Goal: Information Seeking & Learning: Check status

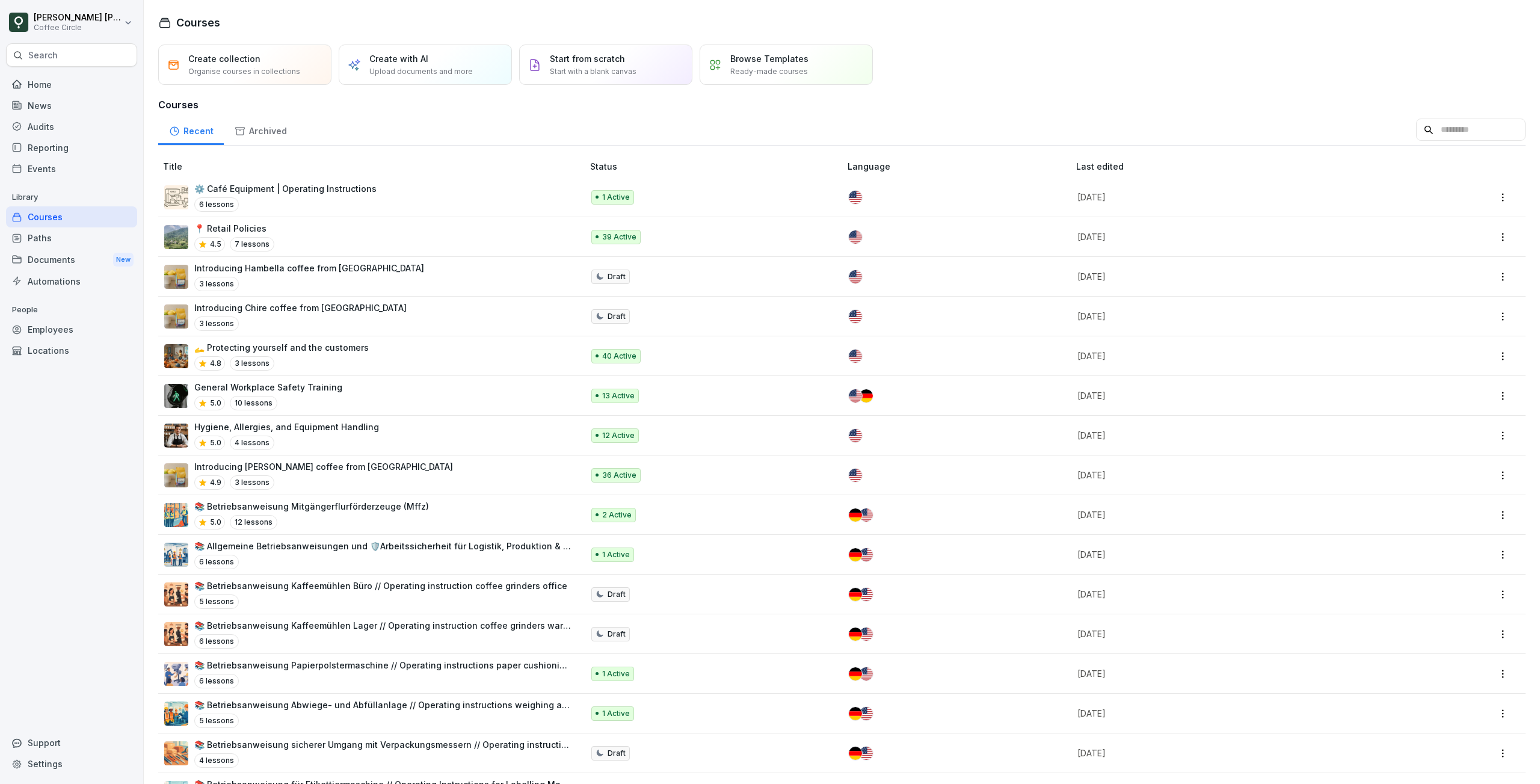
click at [67, 331] on div "Employees" at bounding box center [71, 329] width 132 height 21
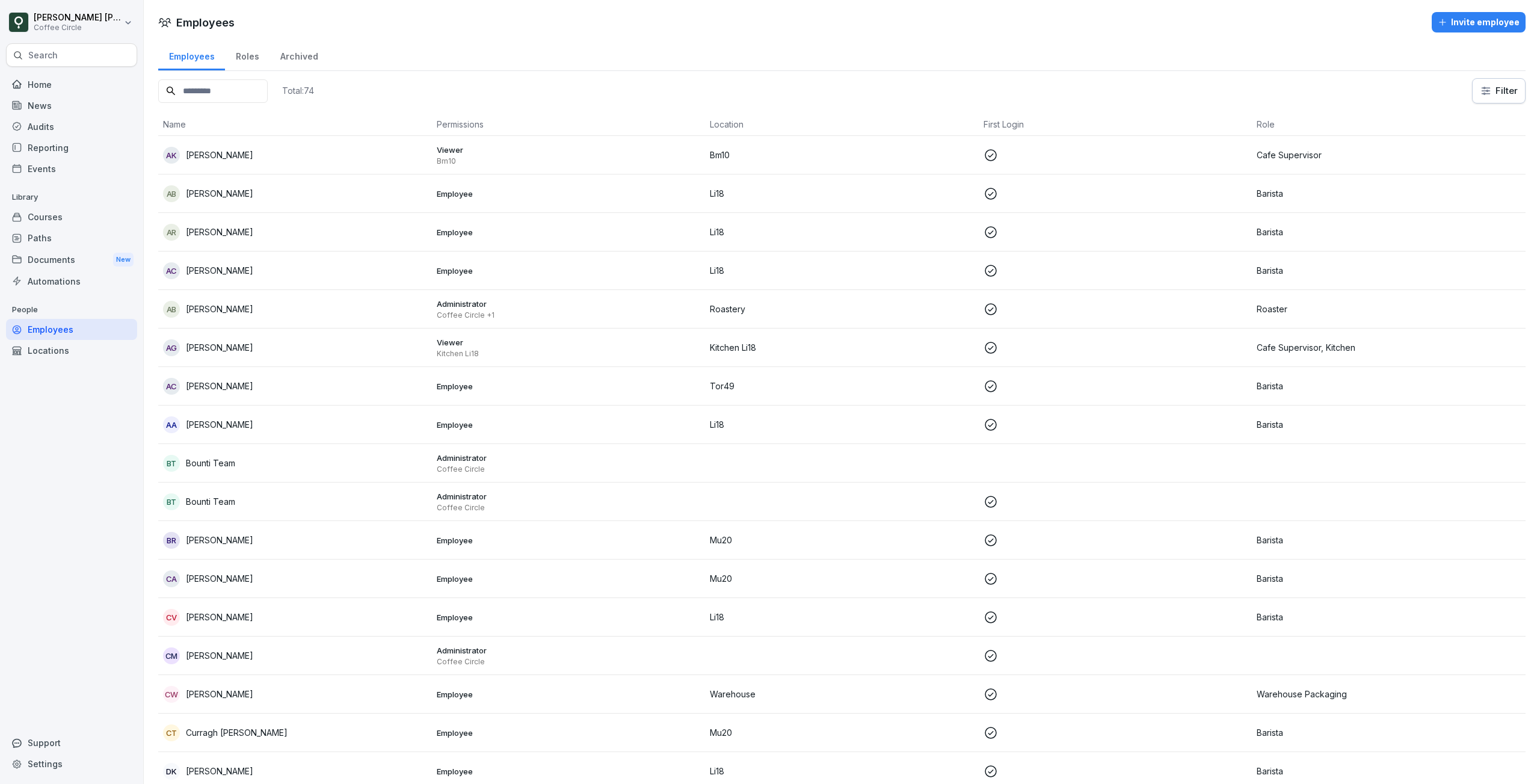
click at [199, 93] on input at bounding box center [212, 90] width 109 height 23
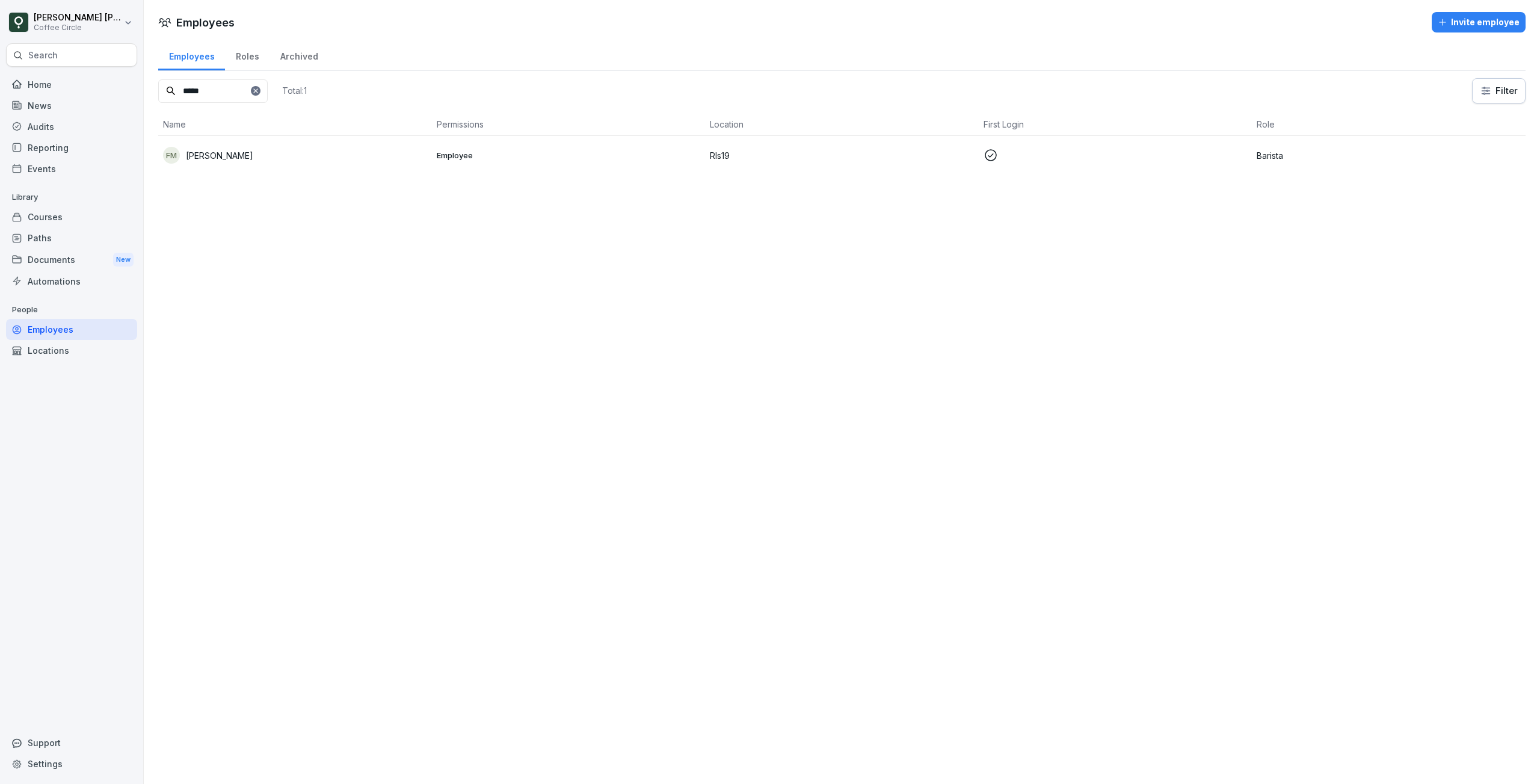
type input "*****"
click at [306, 153] on div "FM [PERSON_NAME]" at bounding box center [295, 156] width 264 height 17
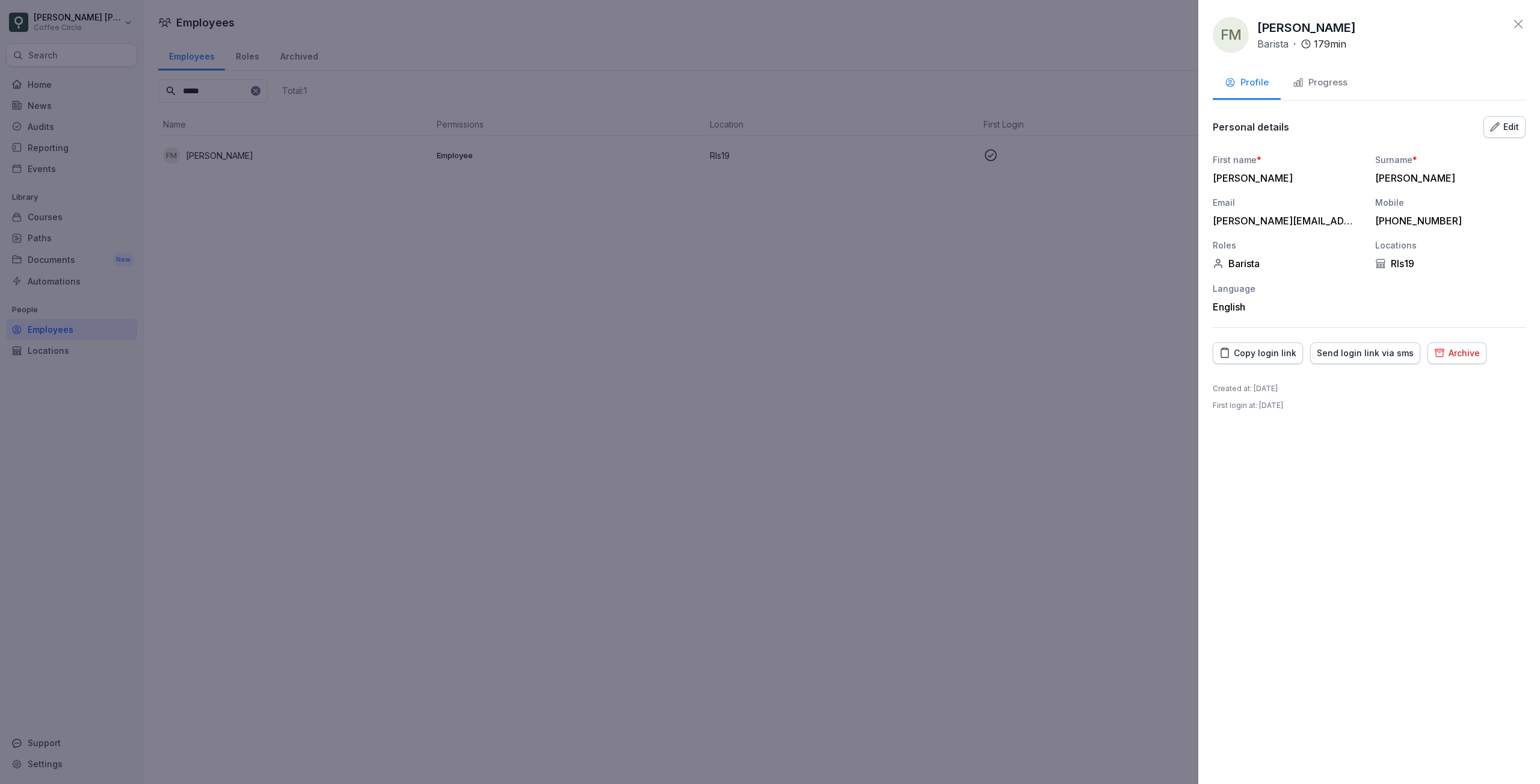
click at [1329, 67] on button "Progress" at bounding box center [1321, 83] width 79 height 33
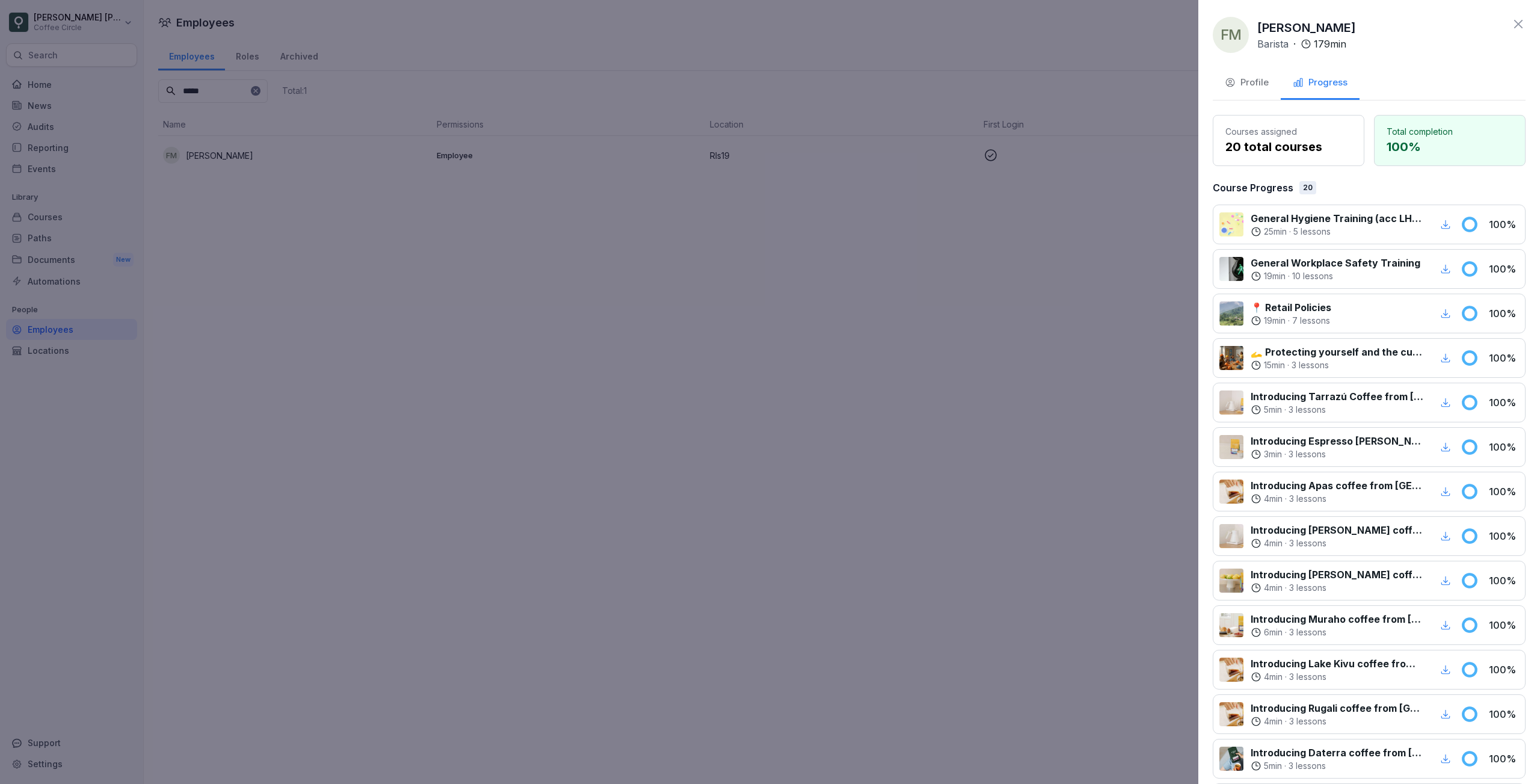
click at [1370, 233] on div "25 min · 5 lessons" at bounding box center [1337, 231] width 173 height 12
click at [205, 83] on div at bounding box center [770, 392] width 1540 height 784
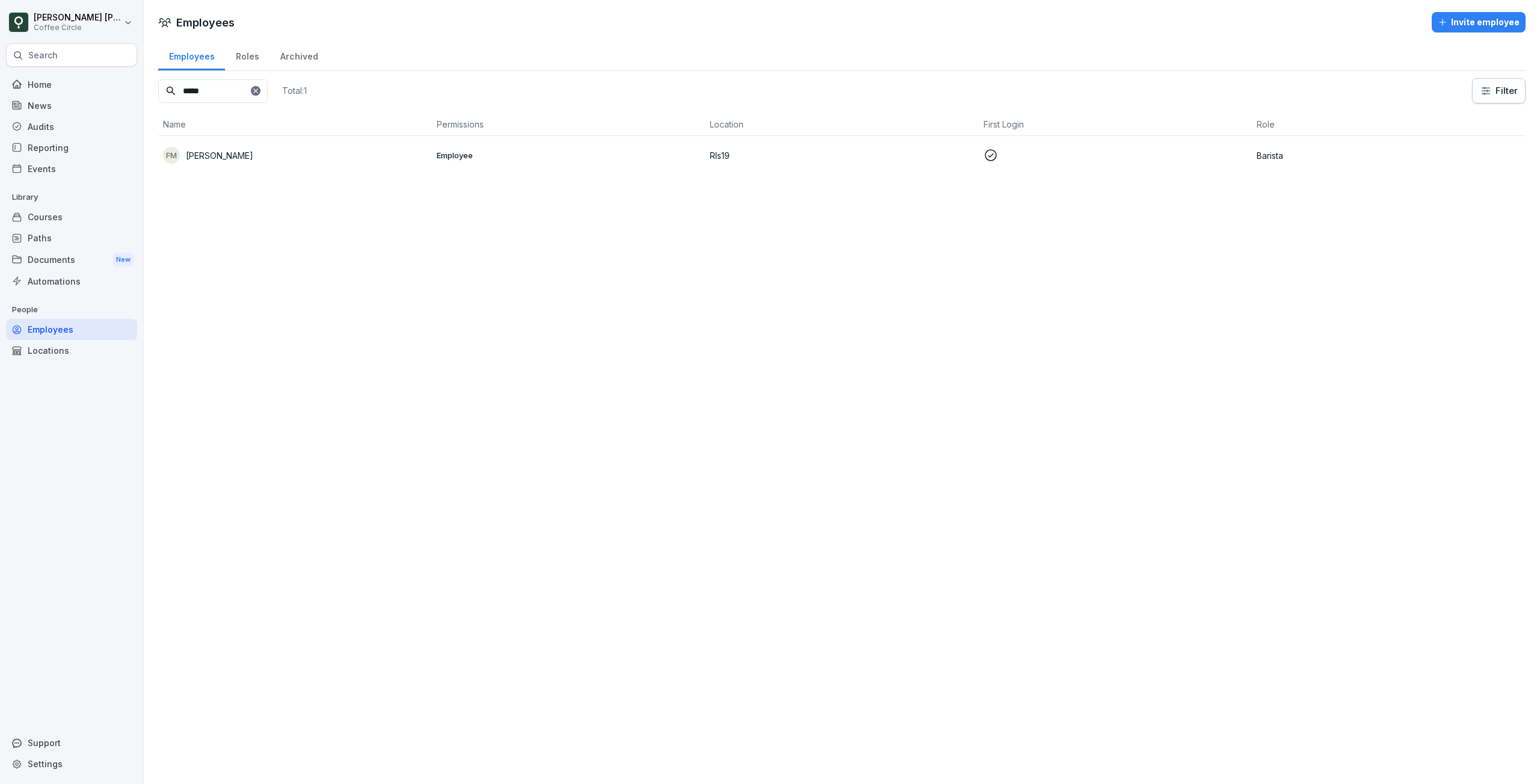
click at [53, 225] on div "Courses" at bounding box center [71, 217] width 132 height 21
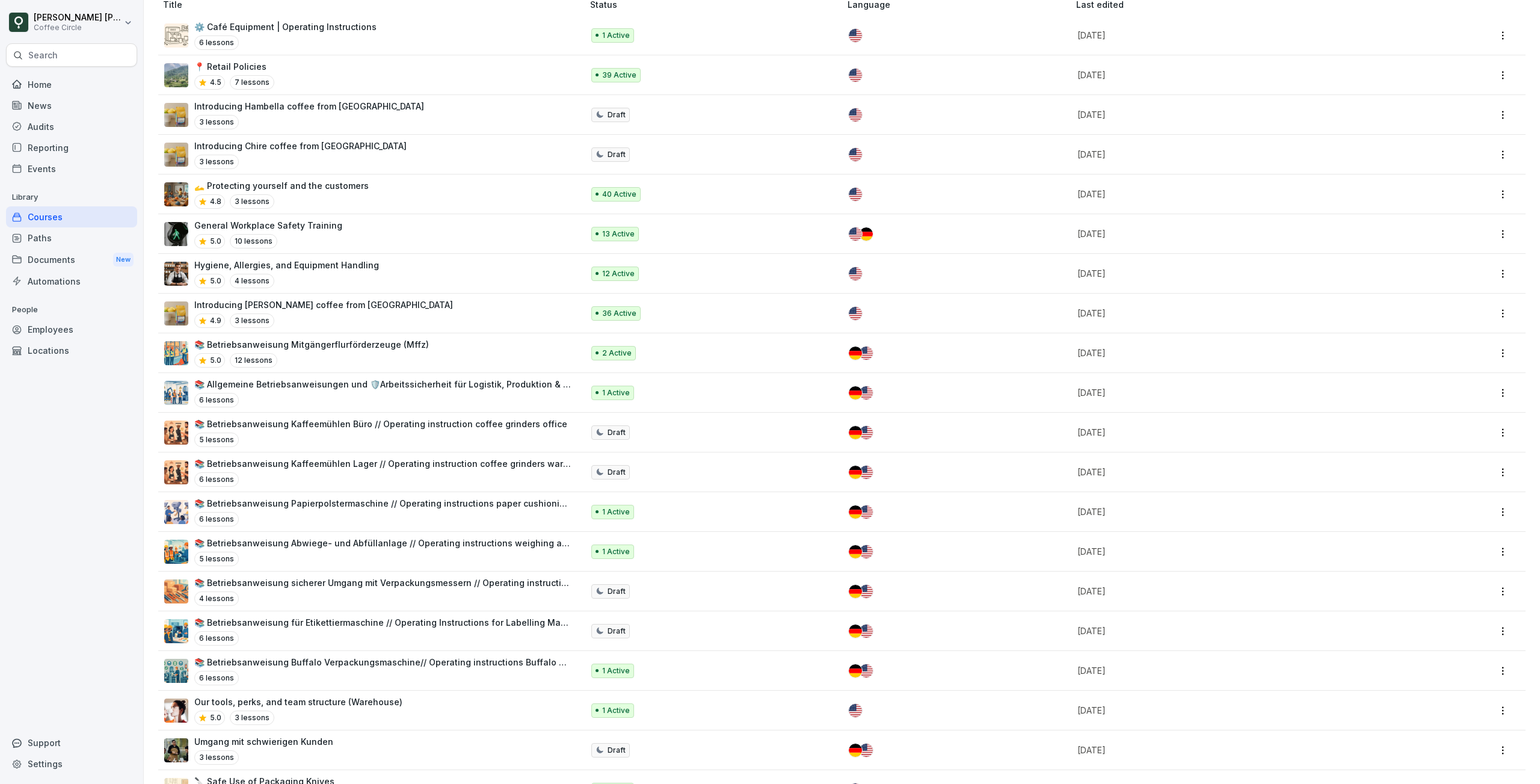
scroll to position [194, 0]
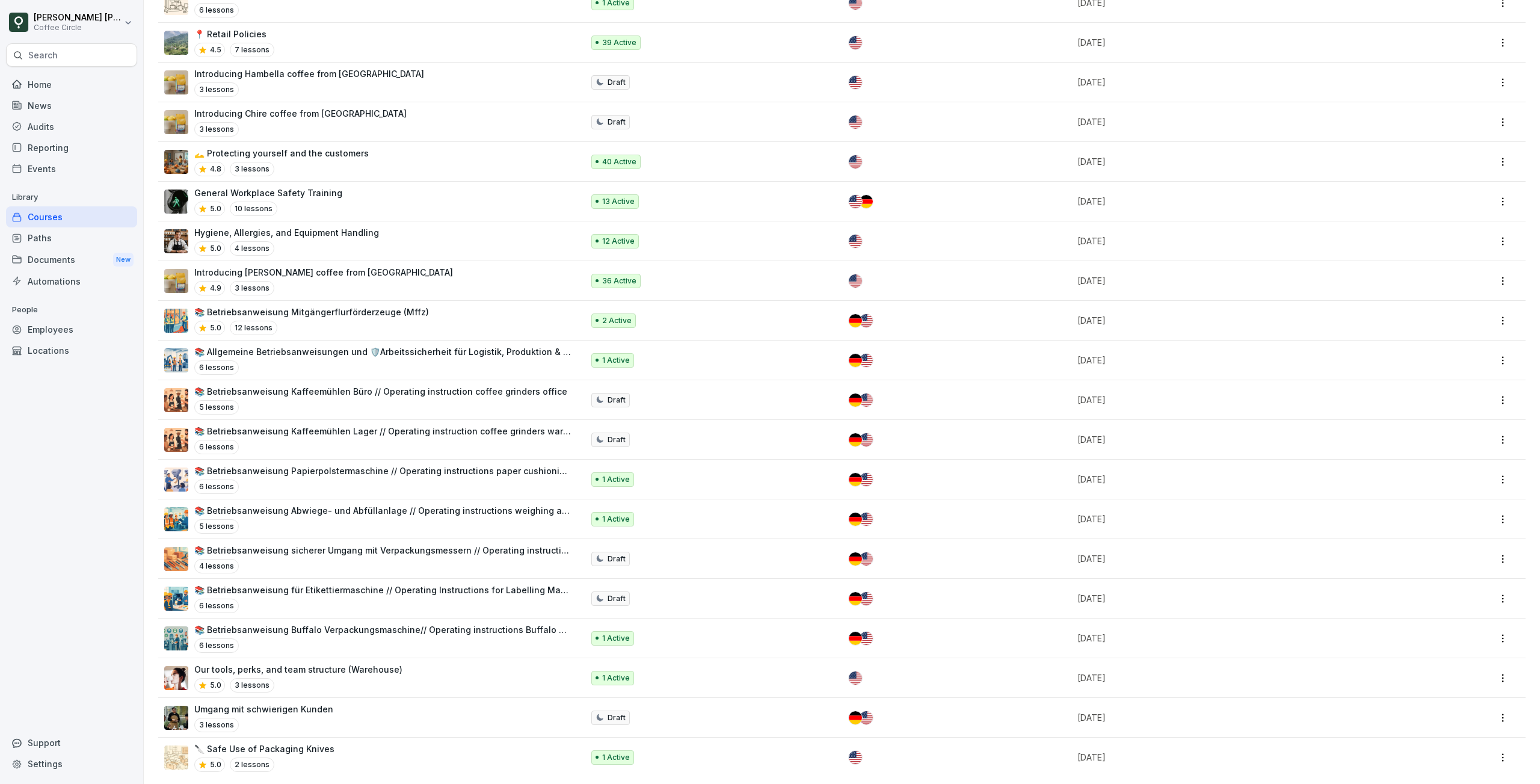
click at [55, 239] on div "Paths" at bounding box center [71, 238] width 132 height 21
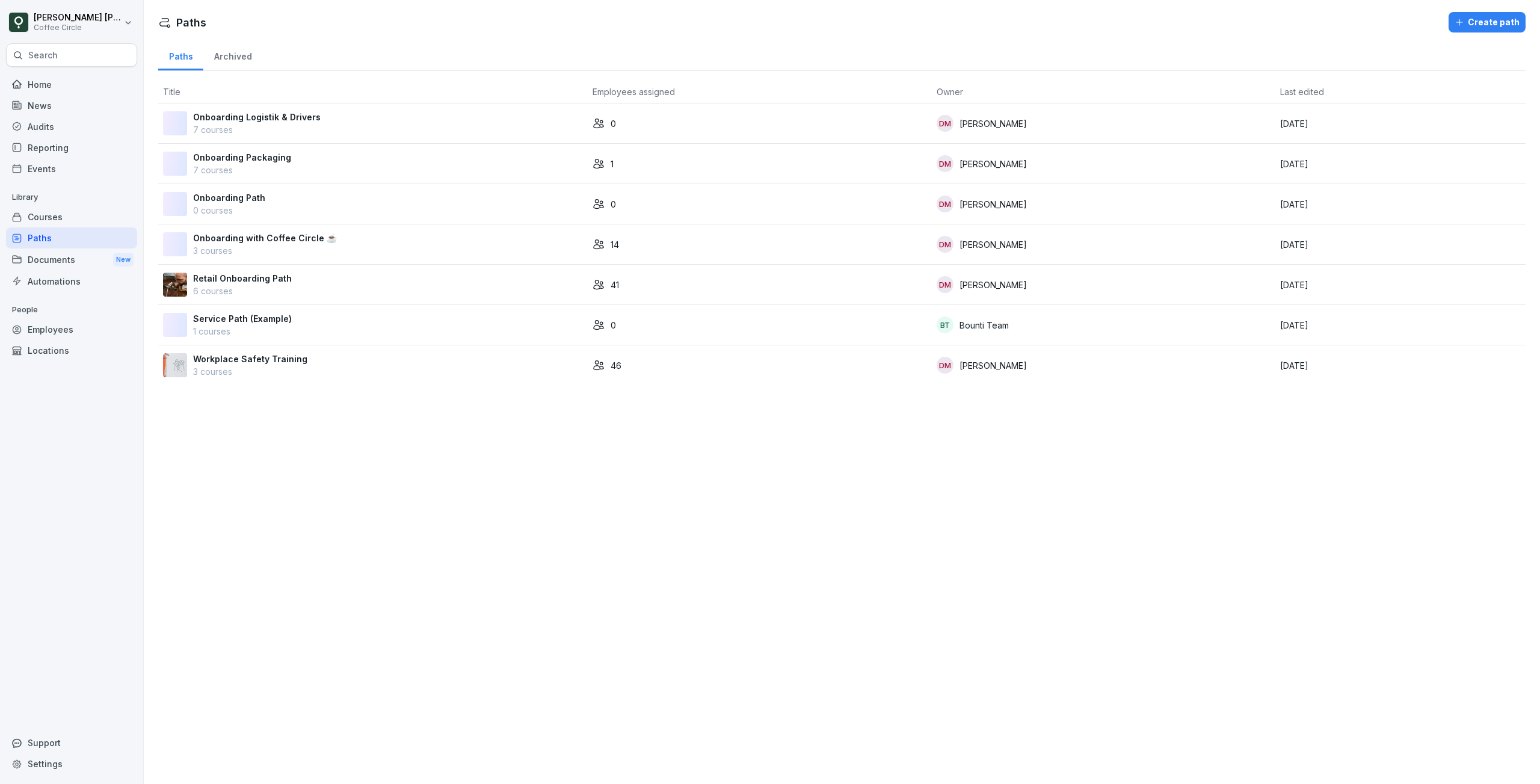
click at [61, 220] on div "Courses" at bounding box center [71, 217] width 132 height 21
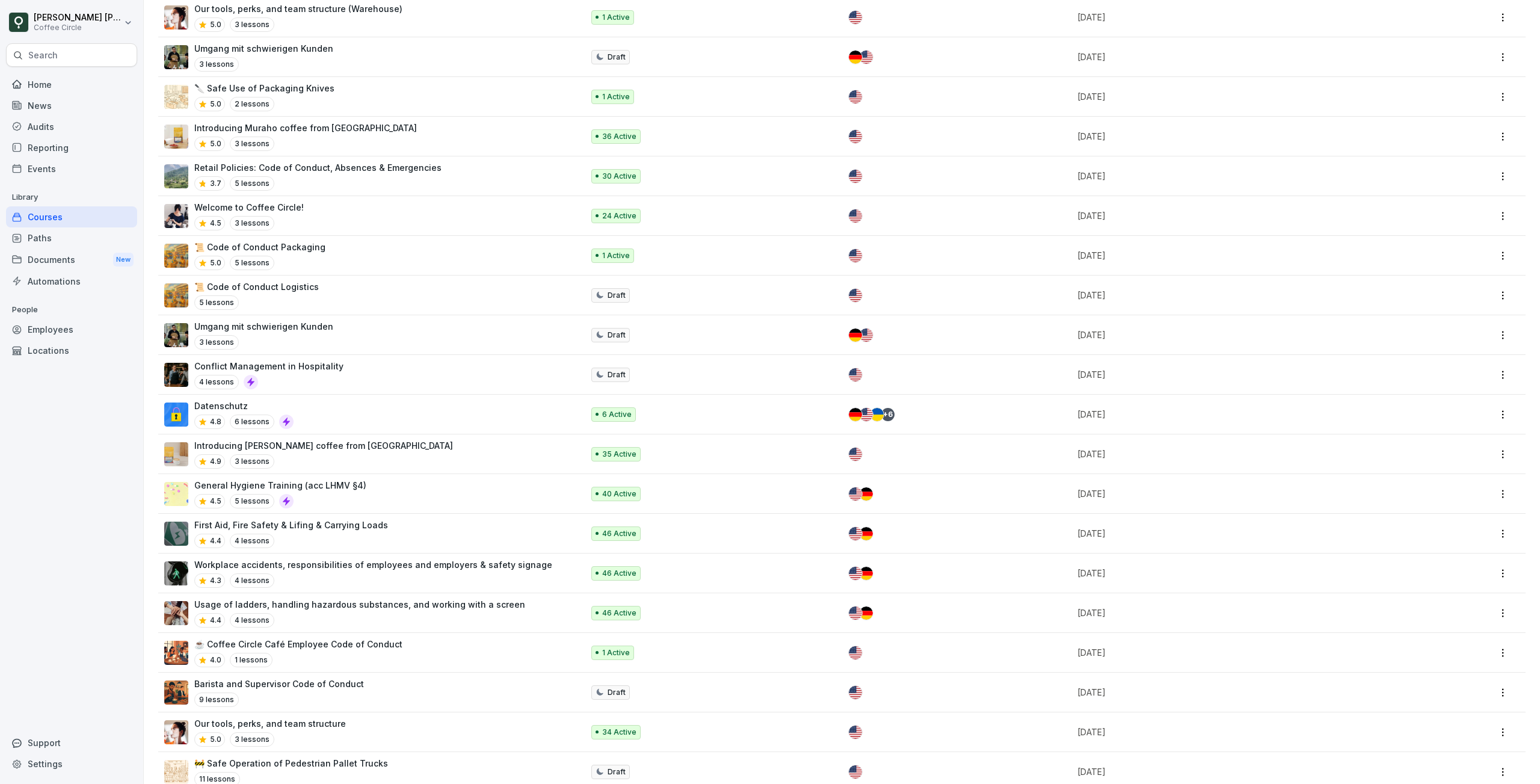
scroll to position [855, 0]
click at [307, 478] on p "General Hygiene Training (acc LHMV §4)" at bounding box center [280, 484] width 172 height 13
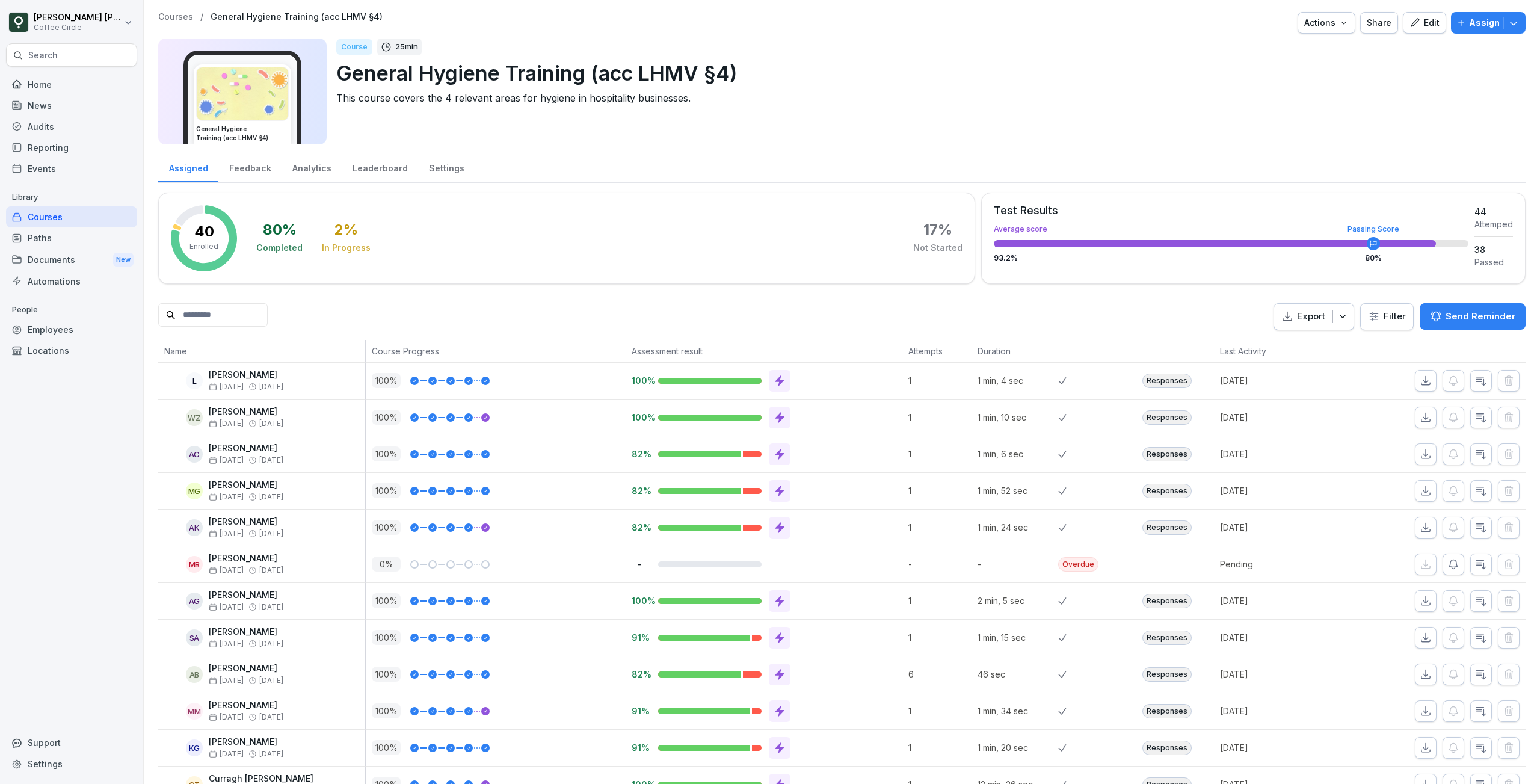
click at [225, 325] on input at bounding box center [212, 315] width 109 height 23
type input "*"
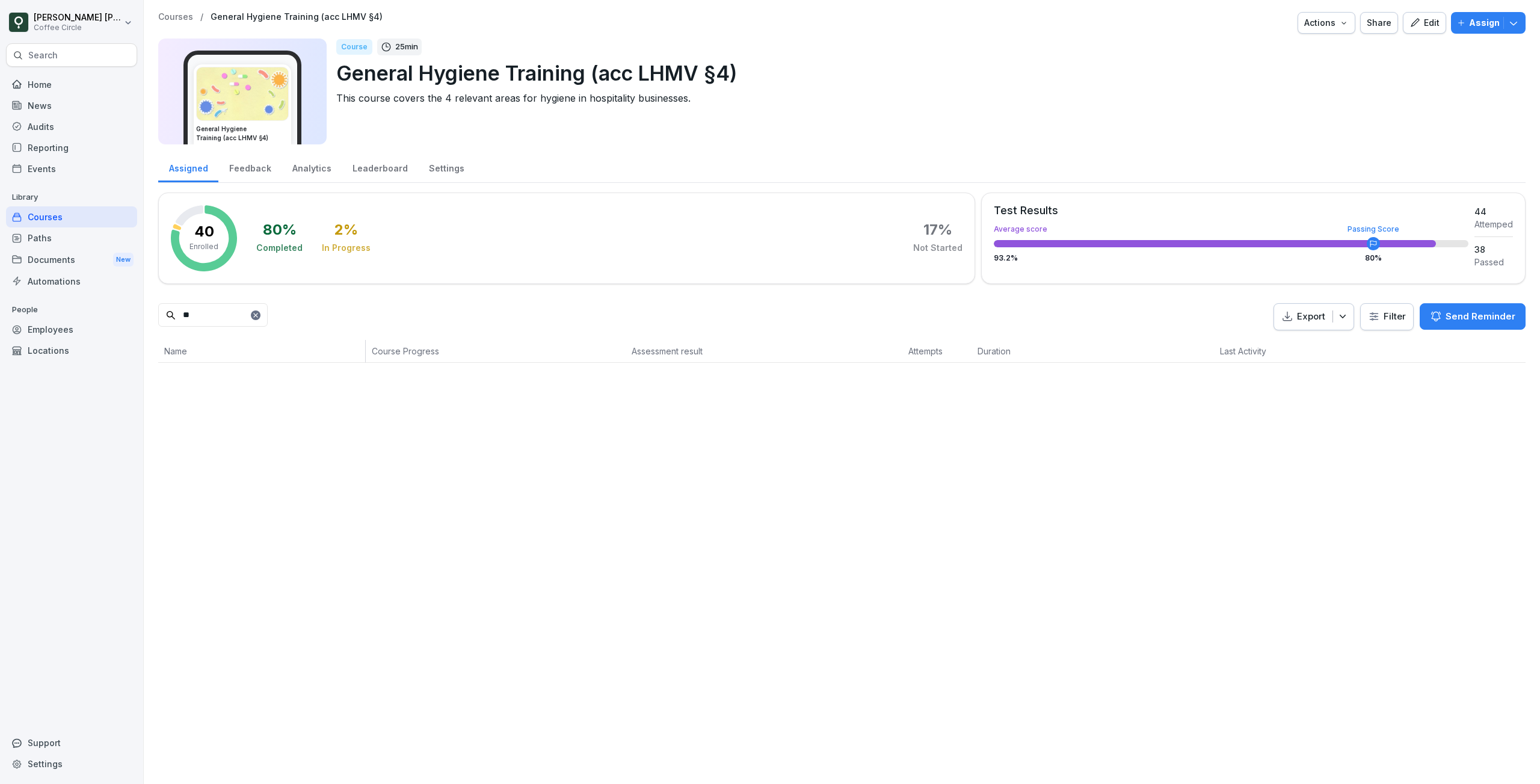
type input "*"
type input "*****"
click at [927, 389] on div "1" at bounding box center [937, 381] width 69 height 36
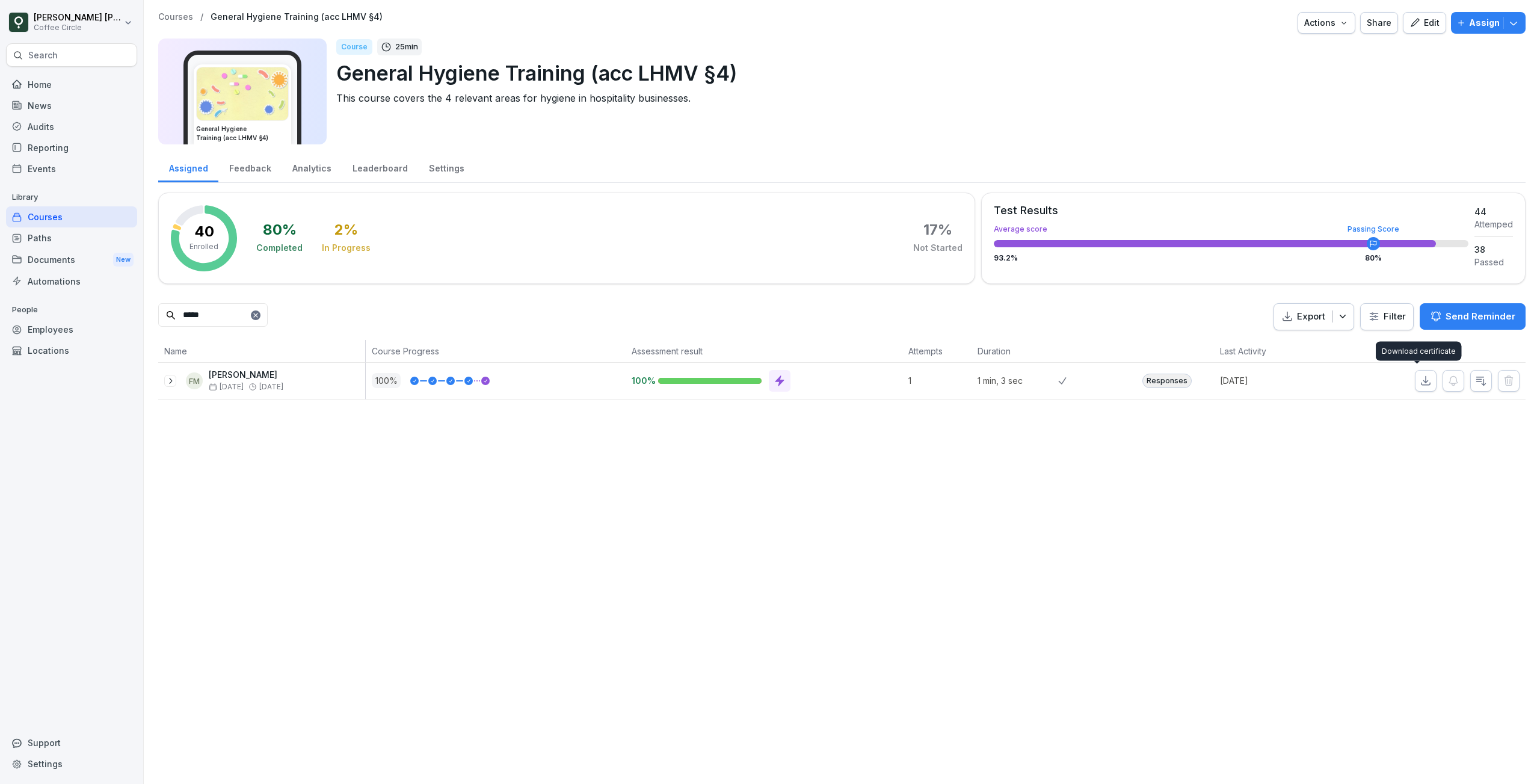
click at [1420, 386] on icon "button" at bounding box center [1426, 381] width 12 height 12
click at [1174, 377] on div "Responses" at bounding box center [1167, 381] width 49 height 15
